Goal: Transaction & Acquisition: Purchase product/service

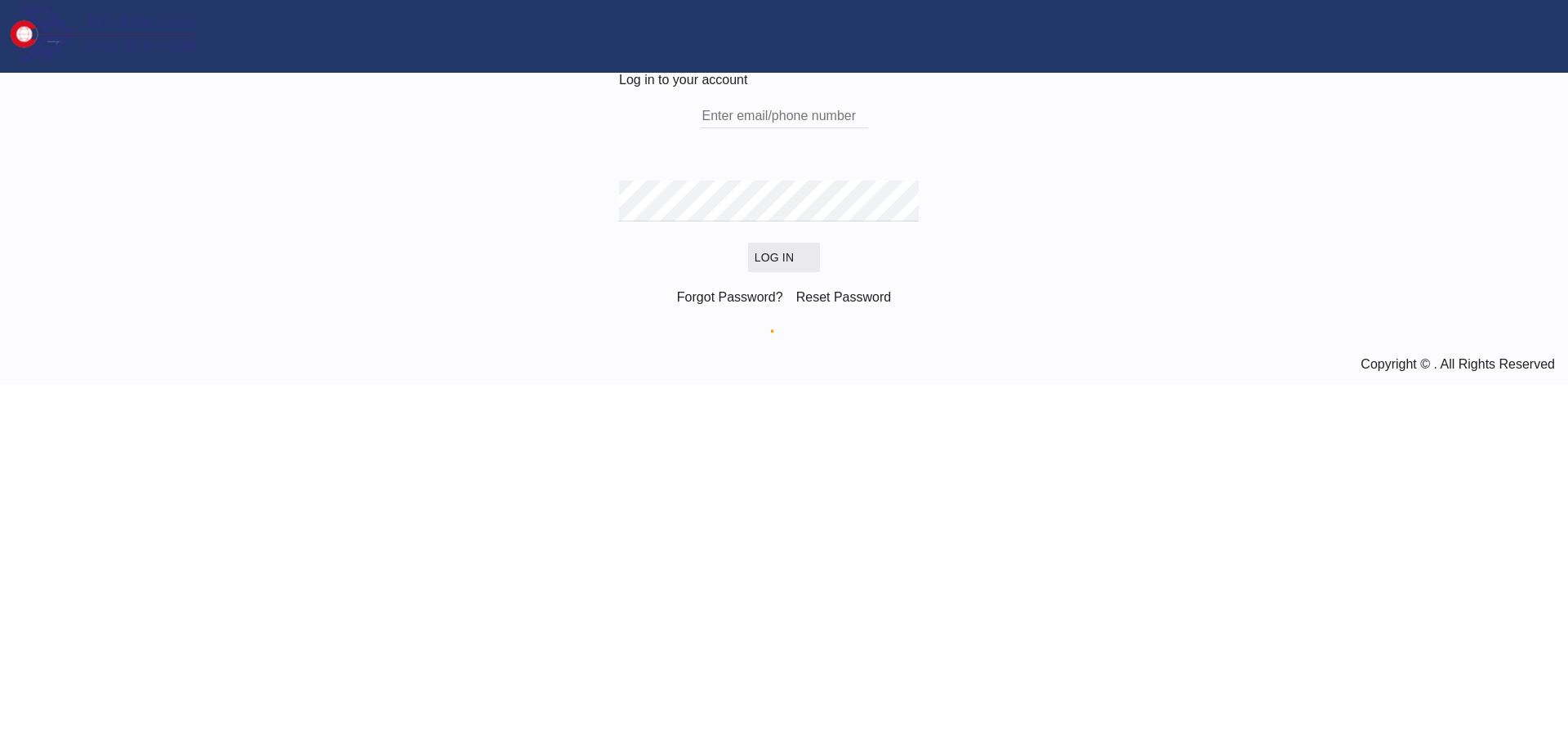
type input "[EMAIL_ADDRESS][DOMAIN_NAME]"
click at [758, 272] on button "Log In" at bounding box center [784, 257] width 72 height 29
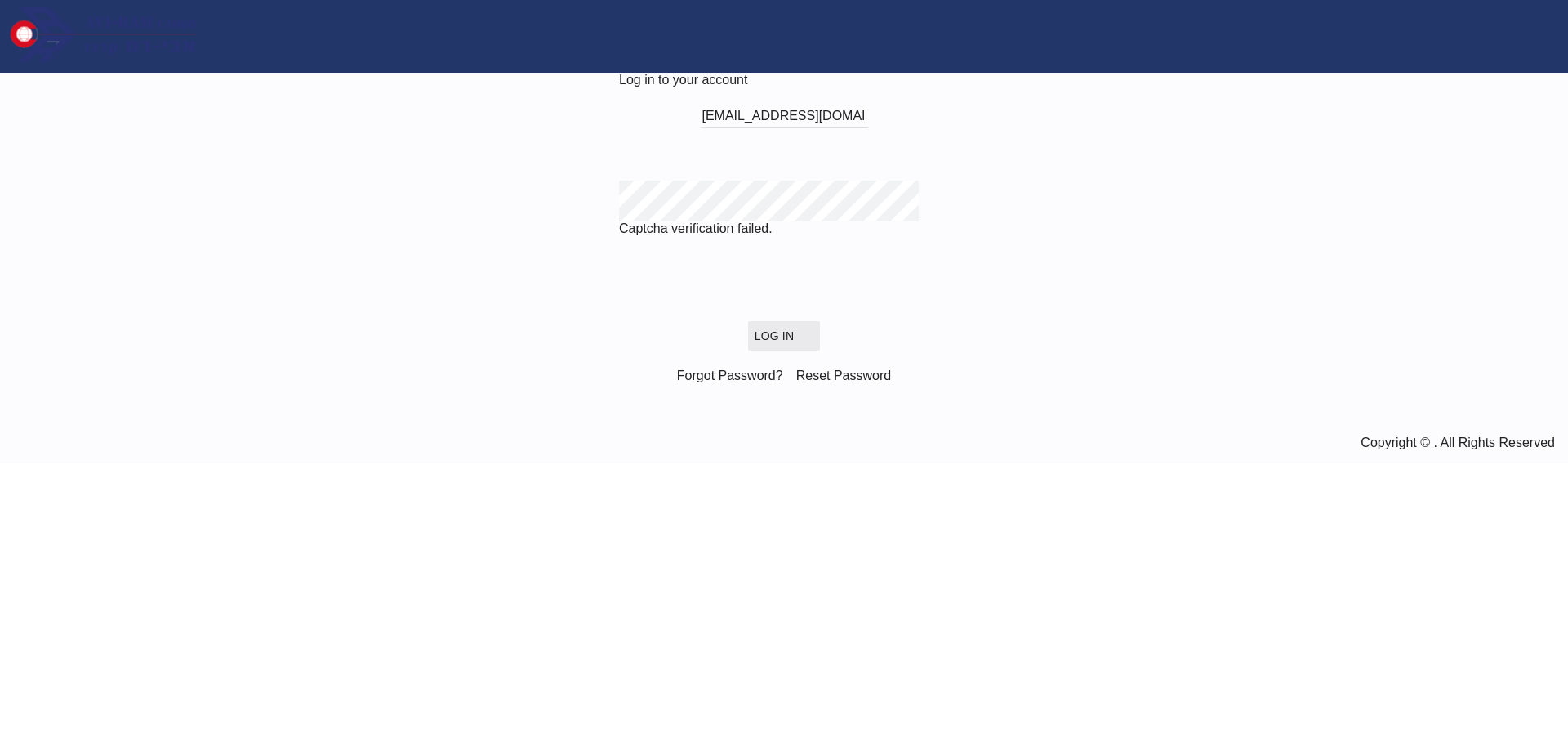
click at [748, 350] on button "Log In" at bounding box center [784, 336] width 72 height 29
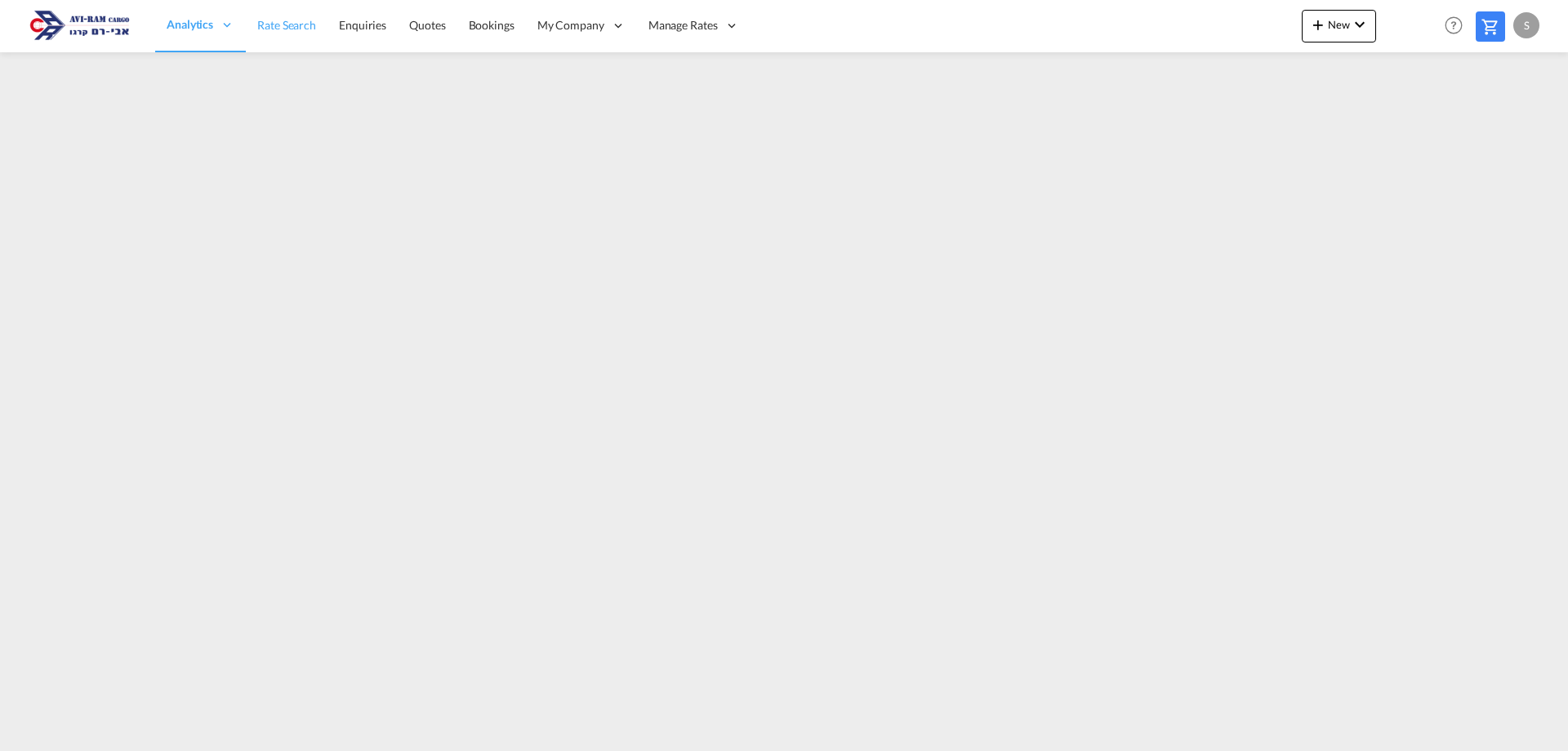
click at [313, 31] on span "Rate Search" at bounding box center [287, 25] width 58 height 14
click at [271, 23] on span "Rate Search" at bounding box center [287, 25] width 58 height 14
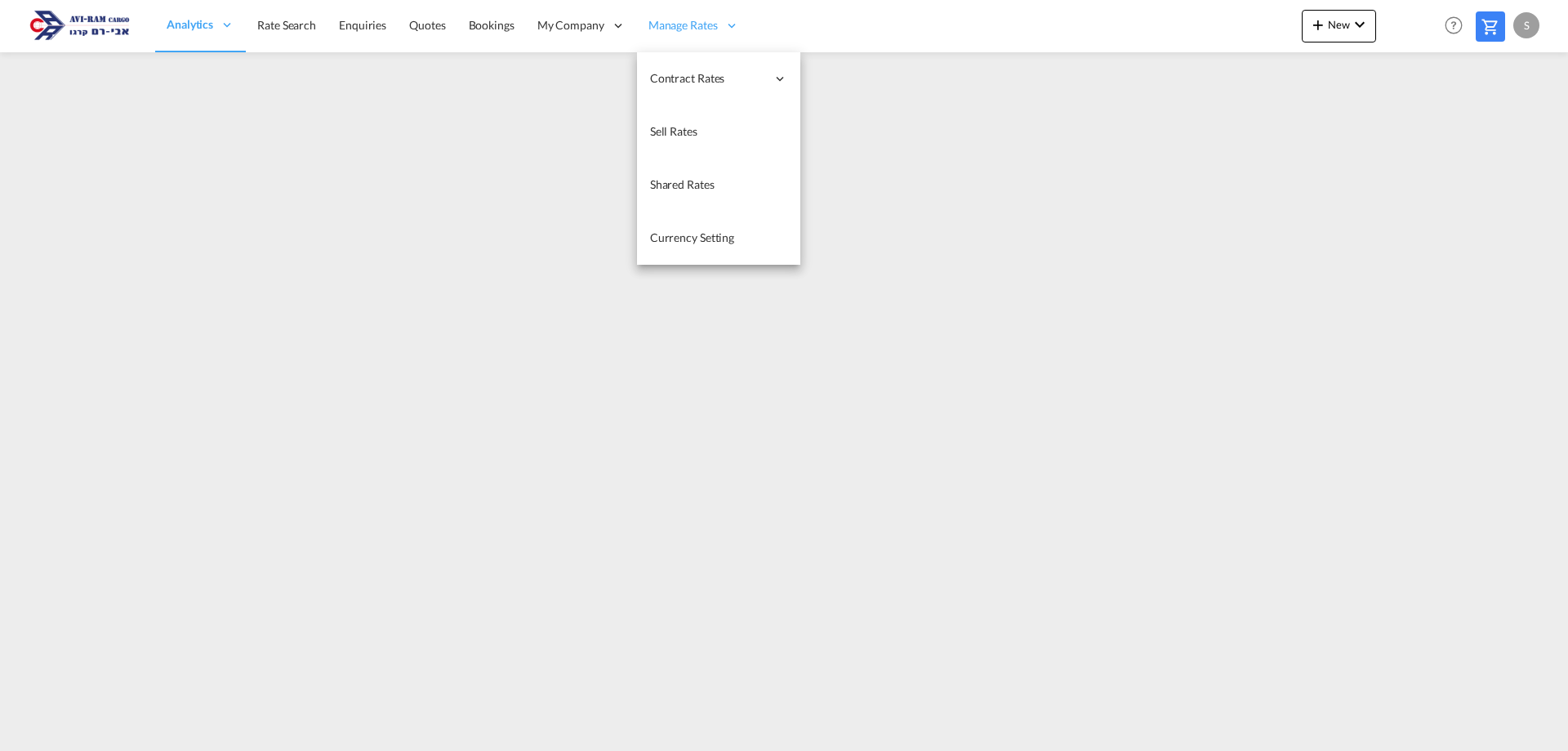
click at [643, 15] on div "Manage Rates" at bounding box center [694, 26] width 113 height 53
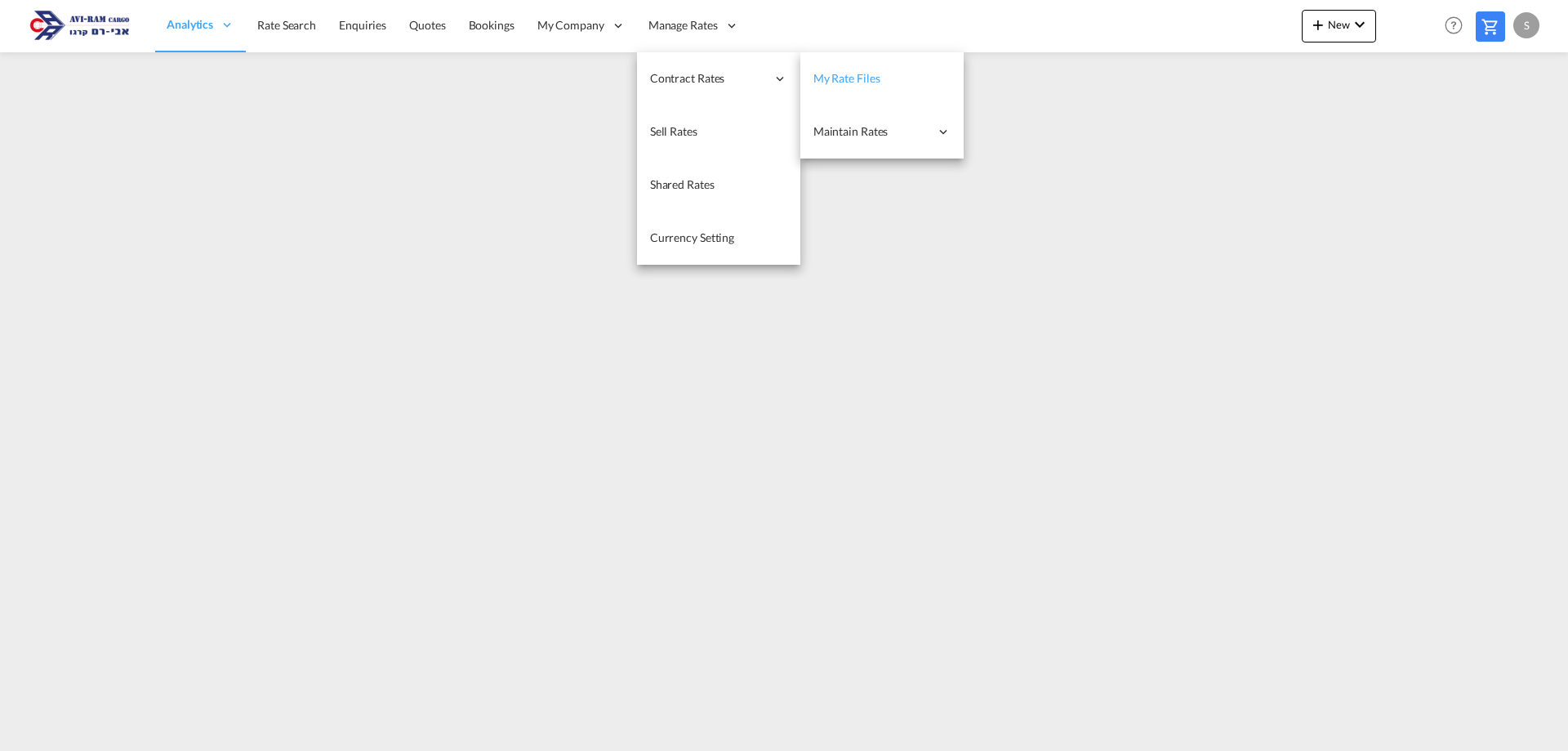
click at [825, 74] on span "My Rate Files" at bounding box center [846, 78] width 67 height 14
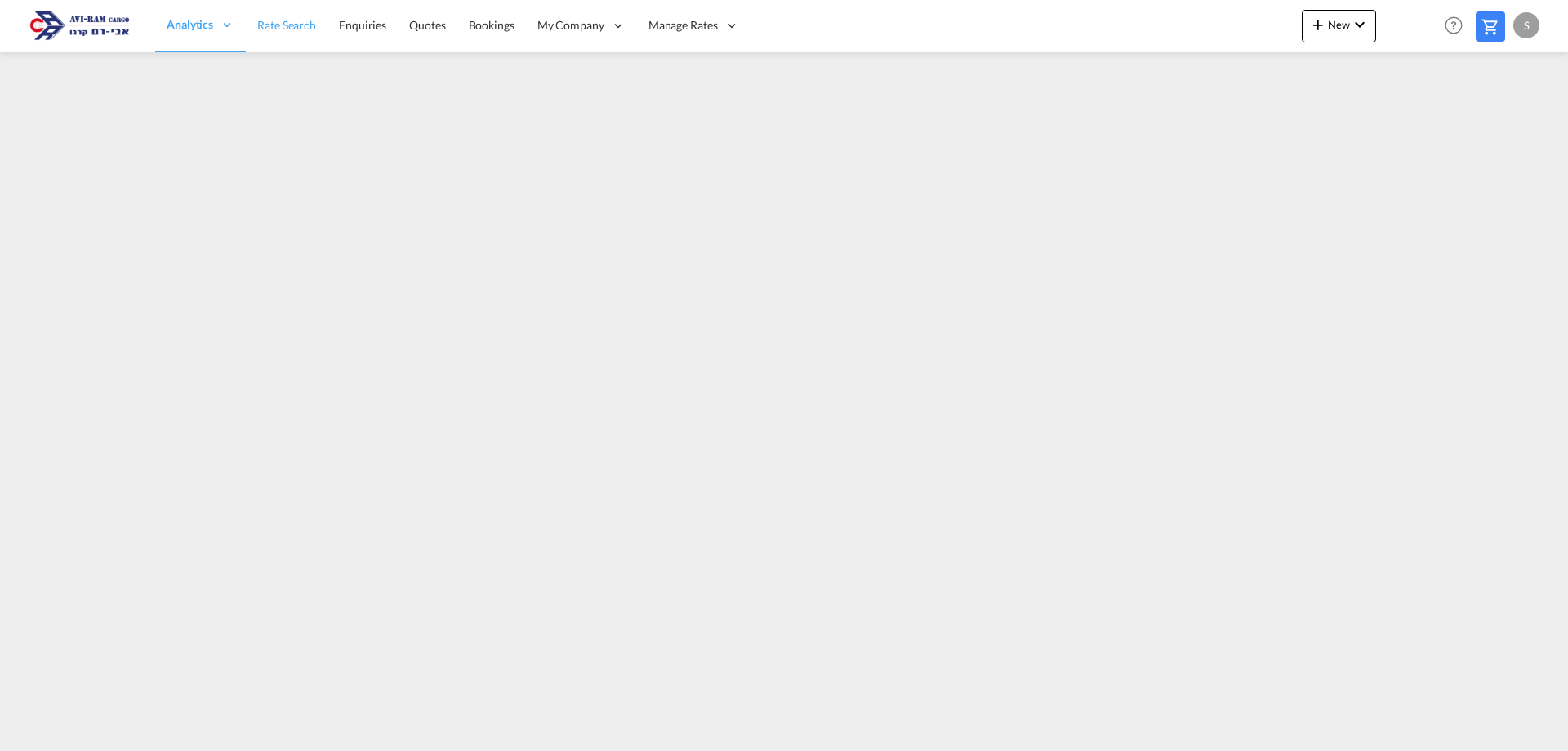
click at [310, 27] on span "Rate Search" at bounding box center [287, 25] width 58 height 14
click at [413, 31] on span "Quotes" at bounding box center [426, 25] width 36 height 14
click at [287, 35] on link "Rate Search" at bounding box center [287, 26] width 82 height 53
click at [297, 33] on span "Rate Search" at bounding box center [287, 26] width 58 height 16
click at [432, 21] on span "Quotes" at bounding box center [426, 25] width 36 height 14
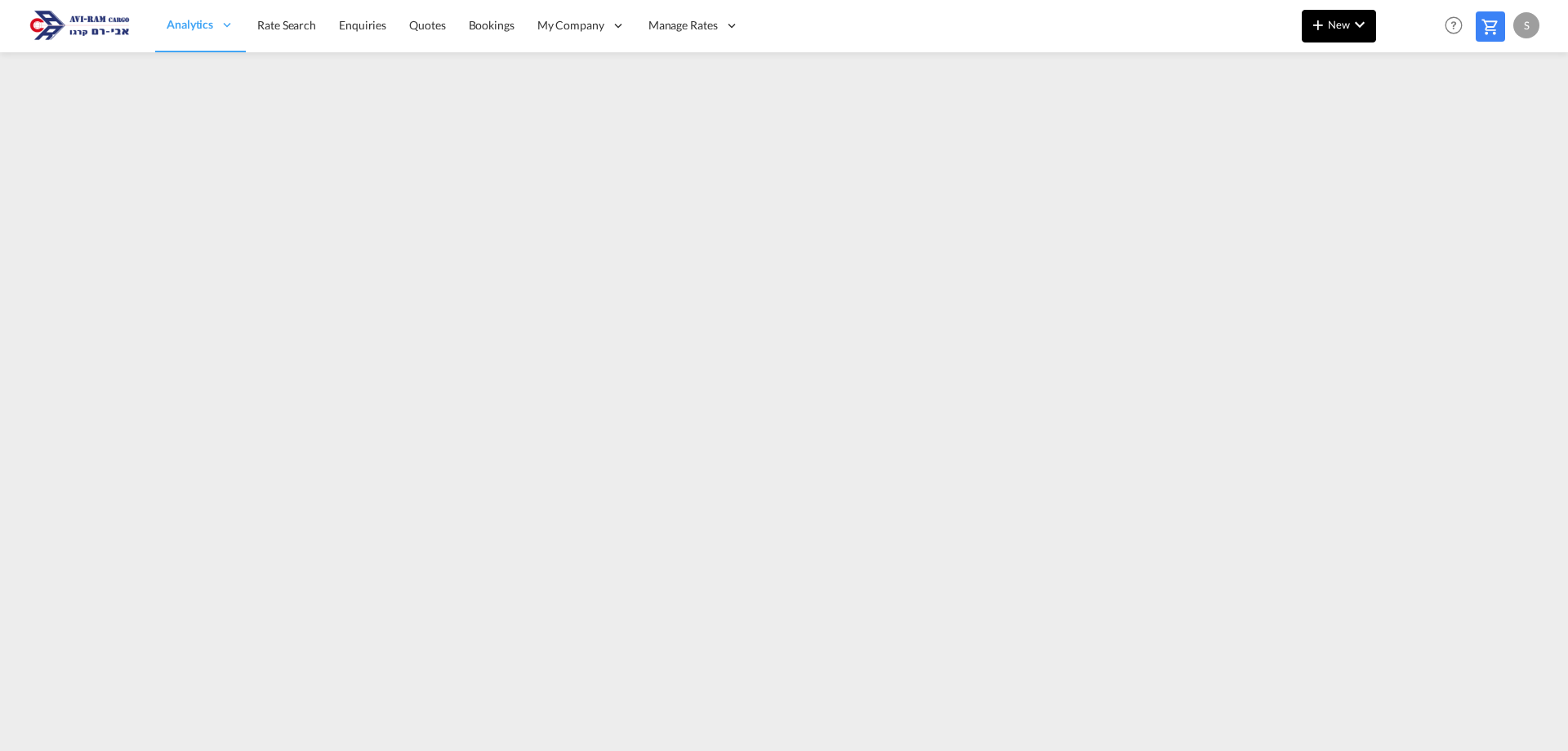
click at [1337, 23] on span "New" at bounding box center [1339, 25] width 61 height 13
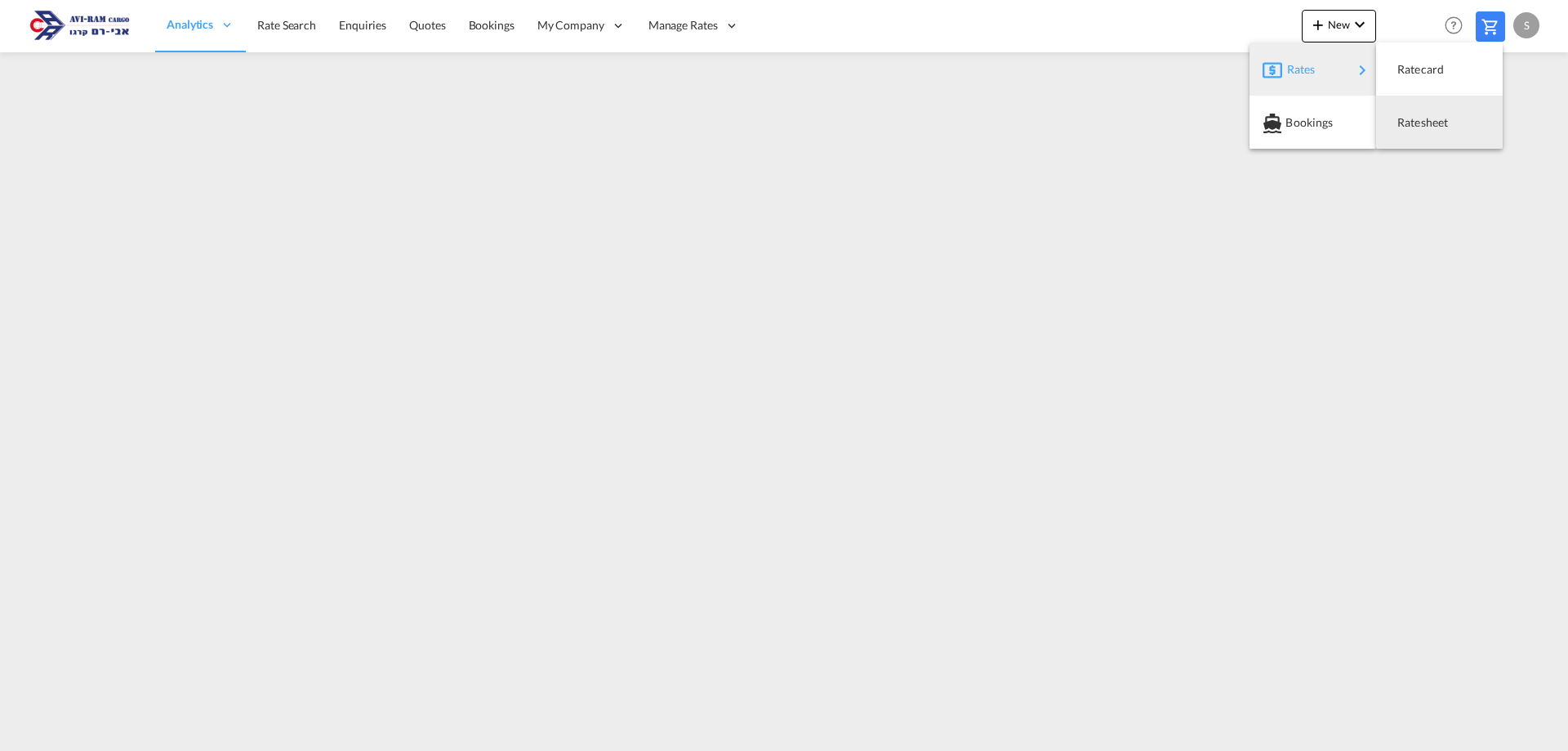
click at [1391, 116] on div "Ratesheet" at bounding box center [1439, 122] width 100 height 41
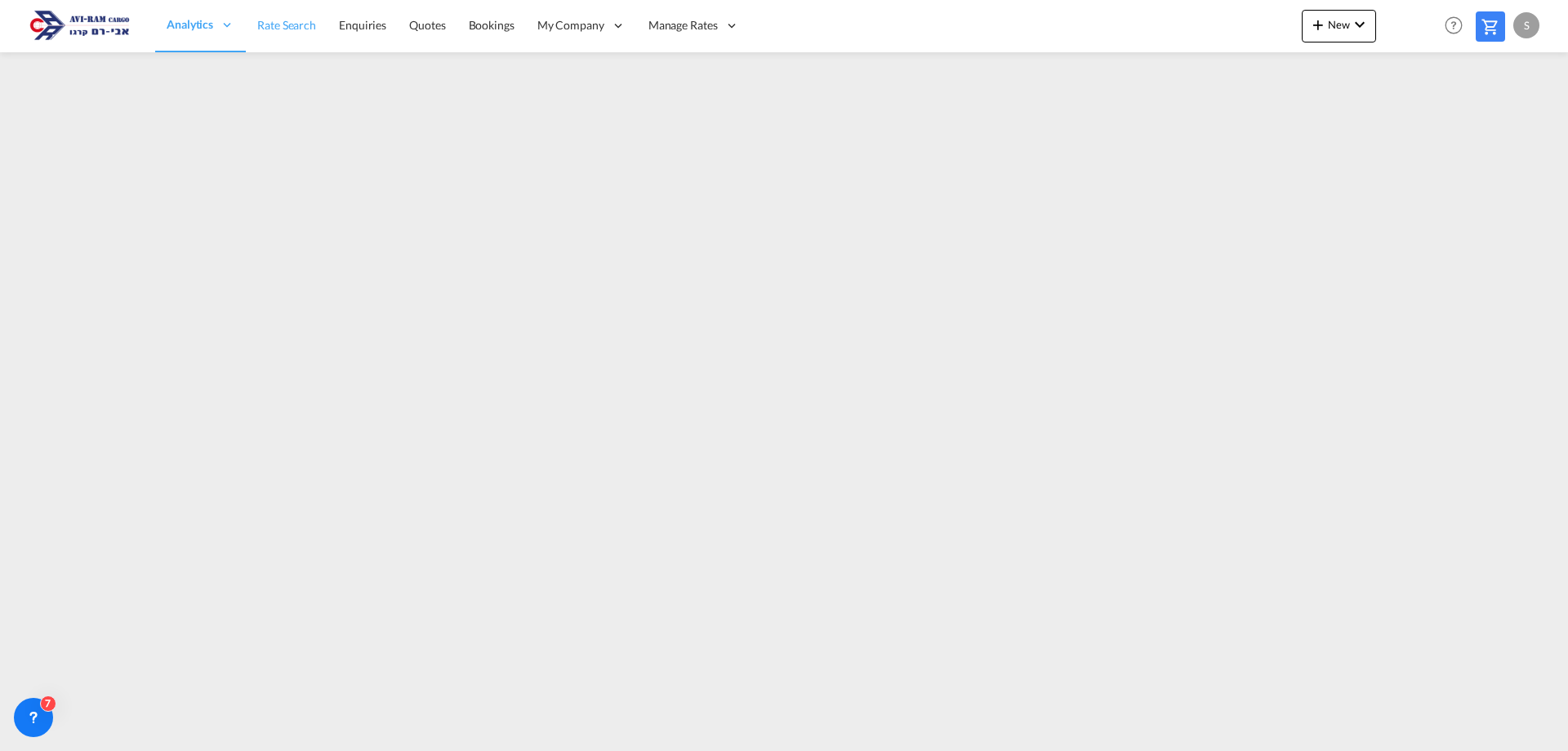
click at [284, 26] on span "Rate Search" at bounding box center [287, 25] width 58 height 14
